Goal: Task Accomplishment & Management: Manage account settings

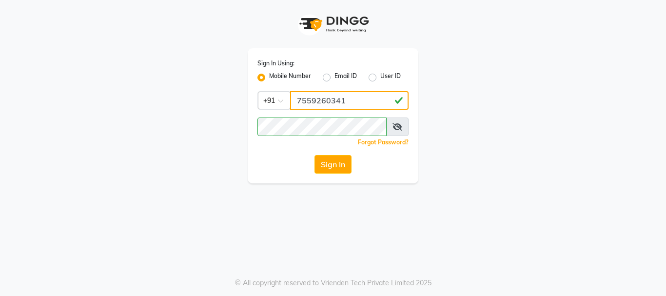
click at [319, 103] on input "7559260341" at bounding box center [349, 100] width 119 height 19
click at [343, 102] on input "9594365163" at bounding box center [349, 100] width 119 height 19
click at [338, 100] on input "9594365163" at bounding box center [349, 100] width 119 height 19
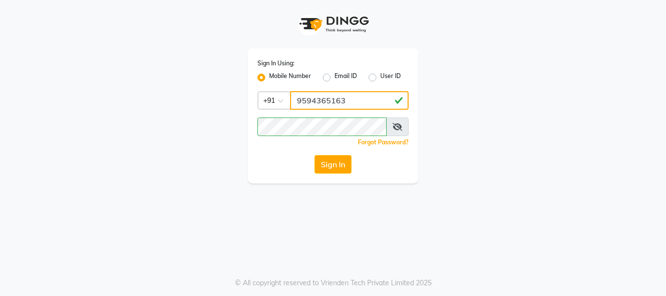
click at [358, 100] on input "9594365163" at bounding box center [349, 100] width 119 height 19
type input "9594365163"
click at [354, 100] on input "9594365163" at bounding box center [349, 100] width 119 height 19
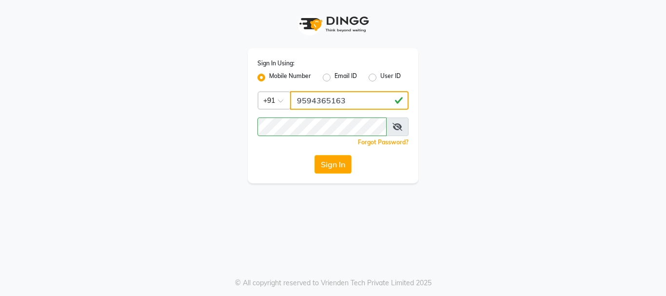
click at [354, 100] on input "9594365163" at bounding box center [349, 100] width 119 height 19
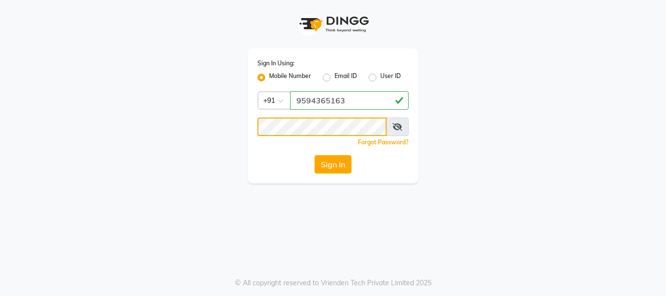
click at [315, 155] on button "Sign In" at bounding box center [333, 164] width 37 height 19
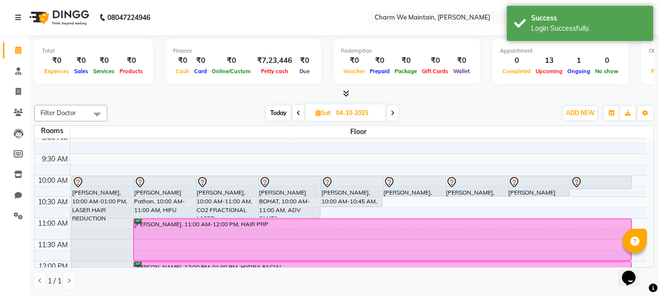
click at [276, 112] on span "Today" at bounding box center [278, 112] width 24 height 15
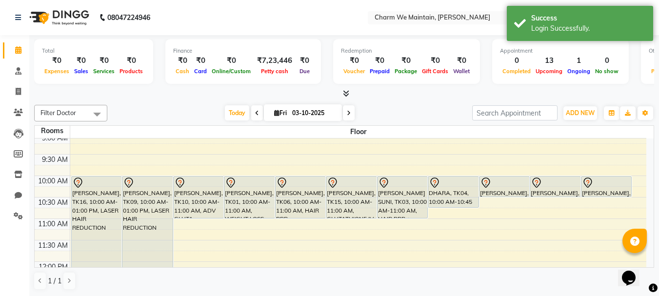
scroll to position [49, 0]
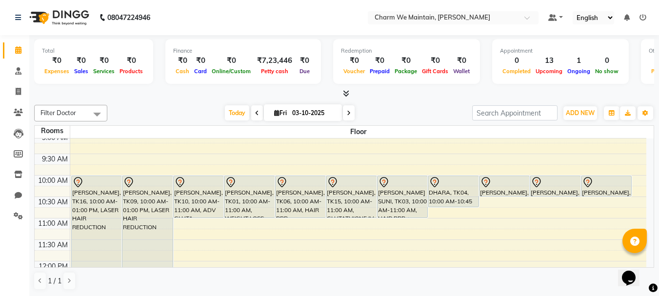
click at [347, 115] on icon at bounding box center [349, 113] width 4 height 6
type input "04-10-2025"
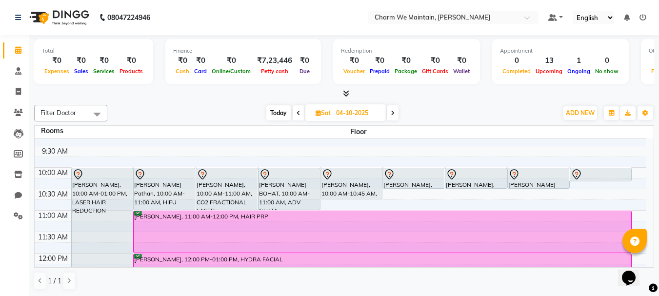
scroll to position [57, 0]
click at [18, 115] on icon at bounding box center [18, 112] width 9 height 7
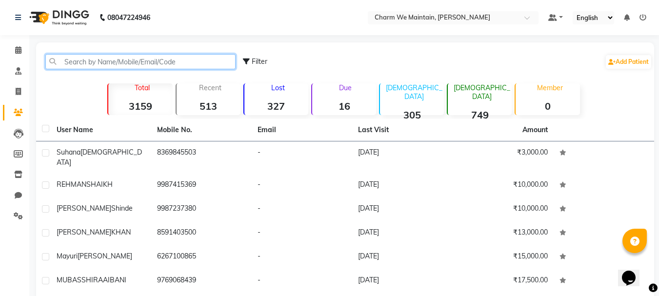
click at [123, 63] on input "text" at bounding box center [140, 61] width 190 height 15
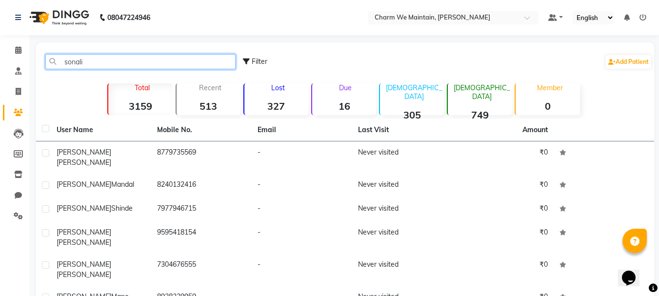
click at [78, 64] on input "sonali" at bounding box center [140, 61] width 190 height 15
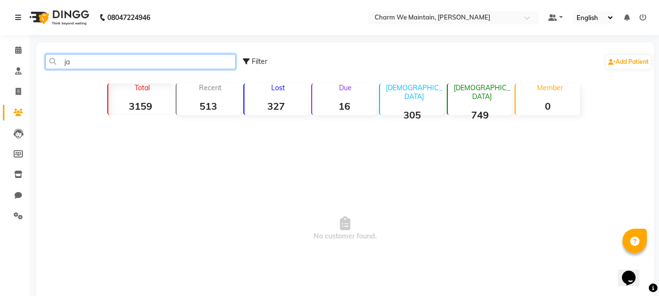
type input "j"
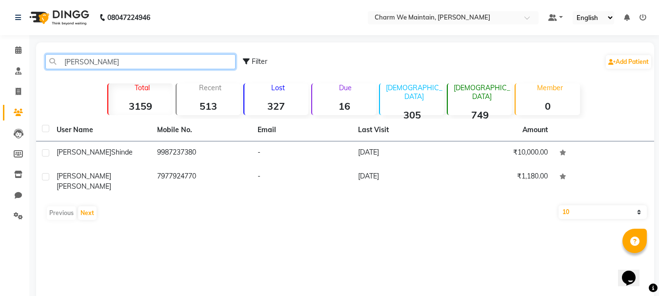
type input "[PERSON_NAME]"
